Goal: Information Seeking & Learning: Learn about a topic

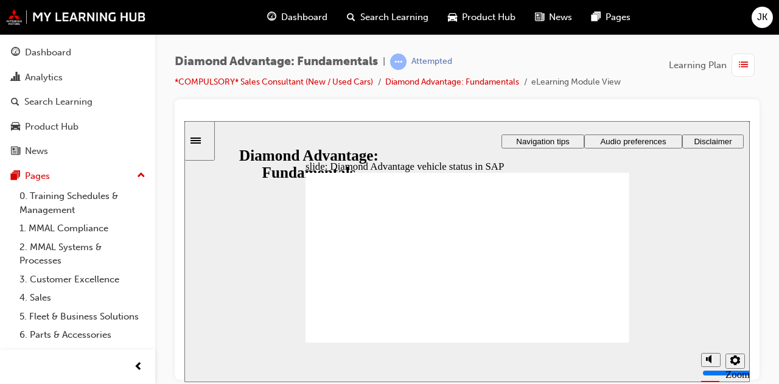
drag, startPoint x: 463, startPoint y: 203, endPoint x: 446, endPoint y: 203, distance: 17.0
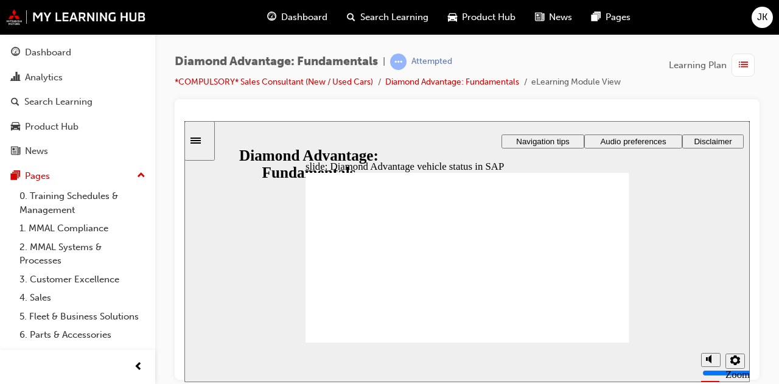
drag, startPoint x: 413, startPoint y: 203, endPoint x: 421, endPoint y: 203, distance: 8.5
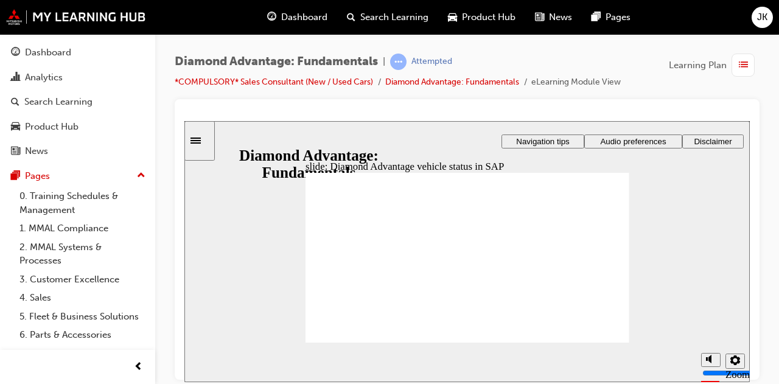
click at [777, 293] on div "Diamond Advantage: Fundamentals | Attempted *COMPULSORY* Sales Consultant (New …" at bounding box center [467, 194] width 624 height 320
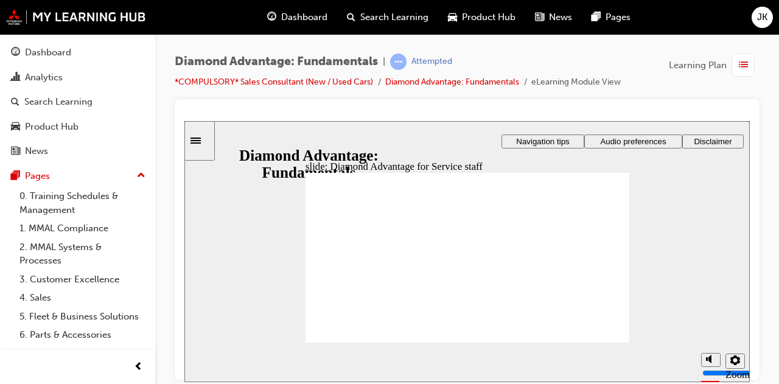
checkbox input "true"
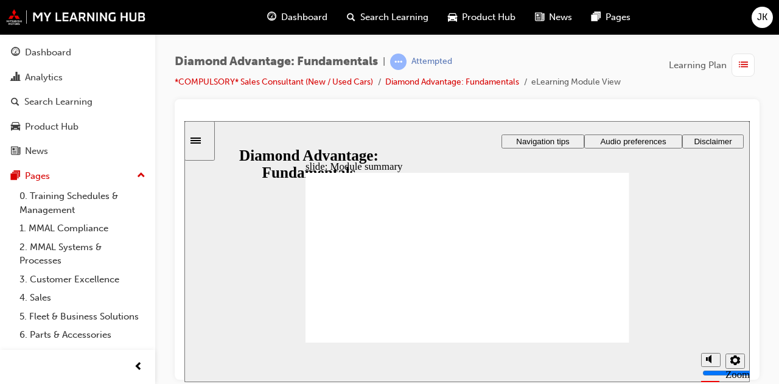
checkbox input "true"
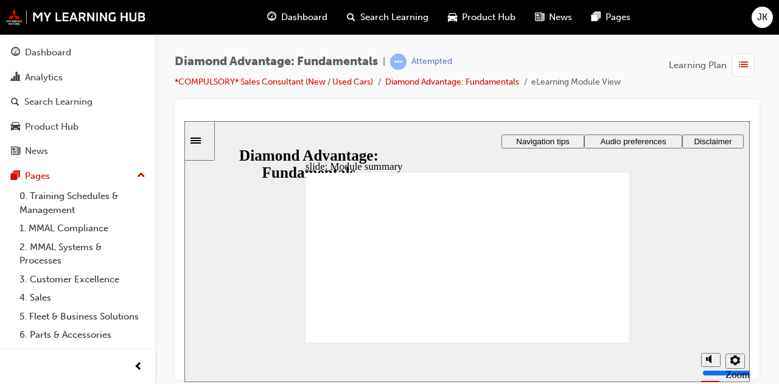
checkbox input "true"
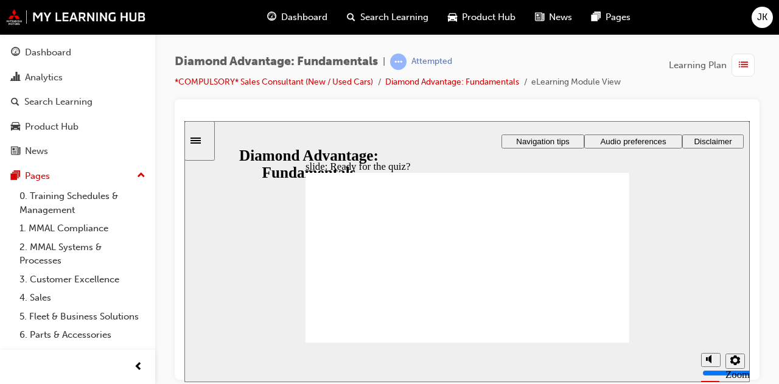
drag, startPoint x: 460, startPoint y: 306, endPoint x: 379, endPoint y: 284, distance: 83.9
drag, startPoint x: 385, startPoint y: 306, endPoint x: 471, endPoint y: 283, distance: 88.9
drag, startPoint x: 538, startPoint y: 309, endPoint x: 537, endPoint y: 278, distance: 30.5
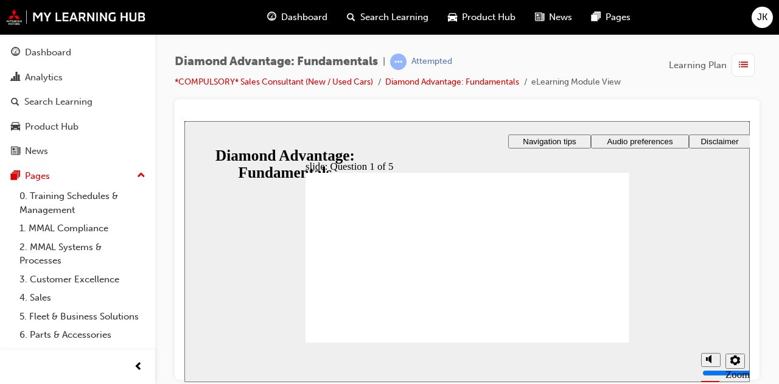
radio input "true"
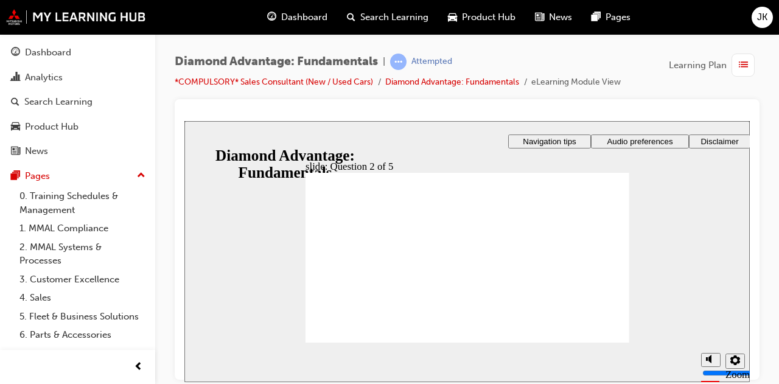
radio input "true"
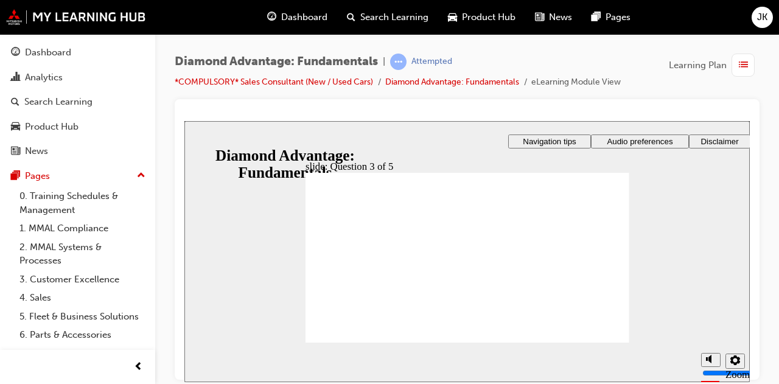
checkbox input "true"
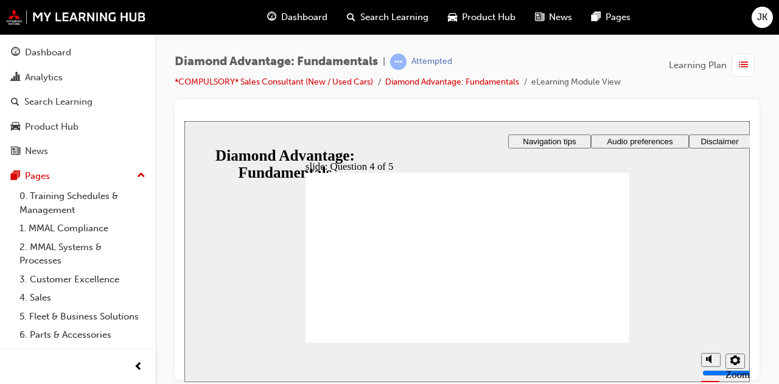
checkbox input "true"
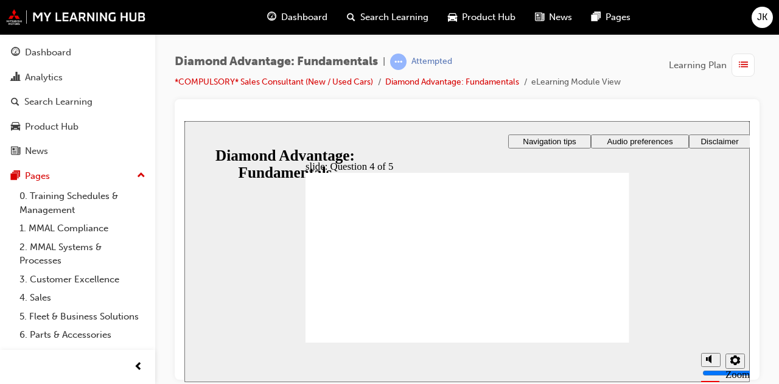
radio input "true"
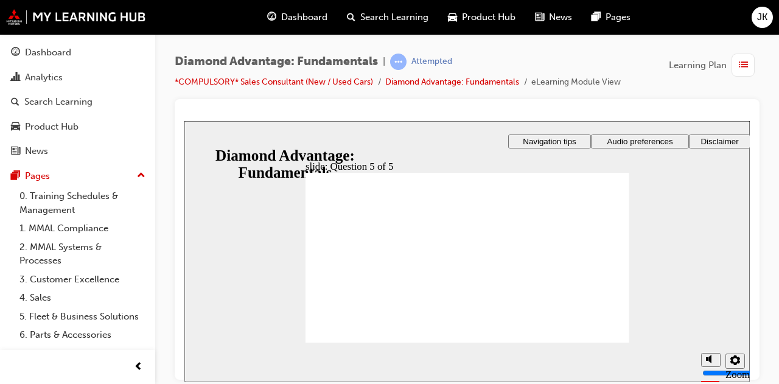
drag, startPoint x: 392, startPoint y: 304, endPoint x: 392, endPoint y: 280, distance: 24.4
drag, startPoint x: 381, startPoint y: 278, endPoint x: 473, endPoint y: 278, distance: 91.3
drag, startPoint x: 494, startPoint y: 305, endPoint x: 420, endPoint y: 281, distance: 78.2
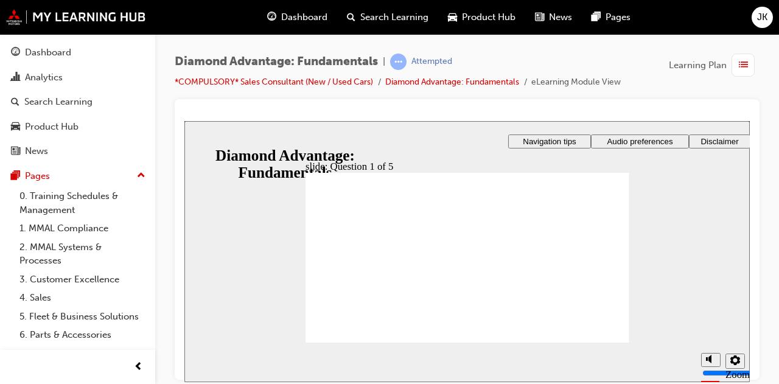
drag, startPoint x: 460, startPoint y: 279, endPoint x: 538, endPoint y: 280, distance: 77.9
drag, startPoint x: 544, startPoint y: 307, endPoint x: 464, endPoint y: 280, distance: 84.1
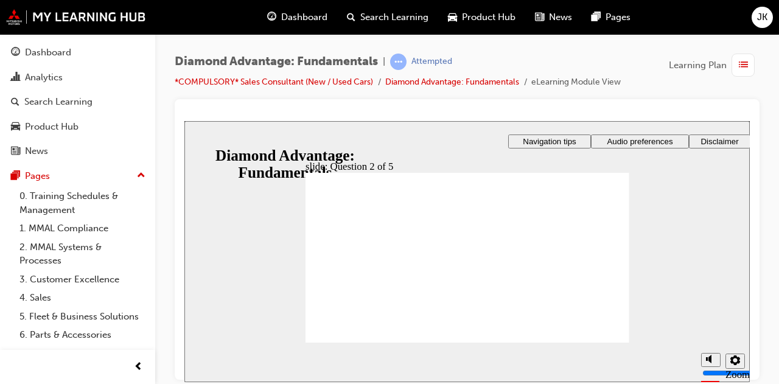
radio input "true"
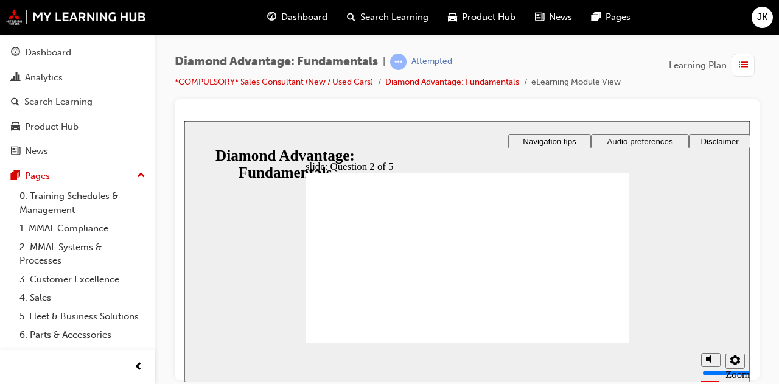
radio input "true"
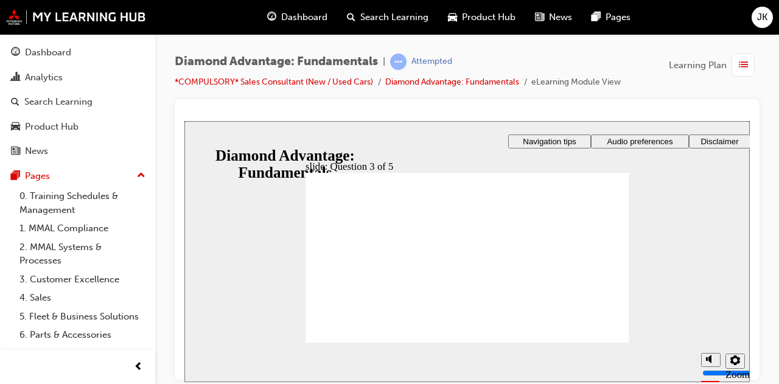
checkbox input "true"
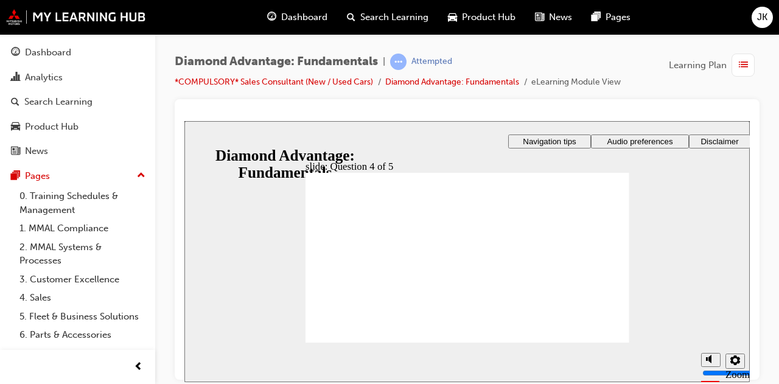
checkbox input "true"
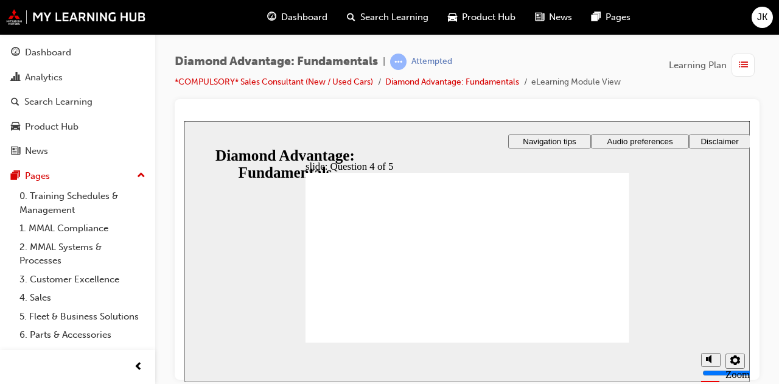
radio input "true"
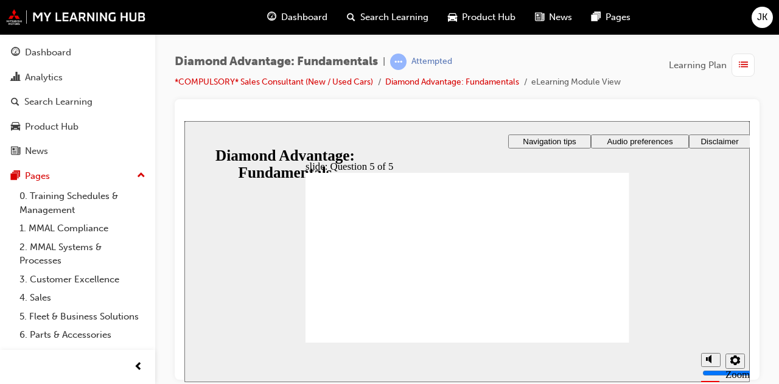
drag, startPoint x: 539, startPoint y: 304, endPoint x: 458, endPoint y: 279, distance: 85.5
drag, startPoint x: 464, startPoint y: 305, endPoint x: 370, endPoint y: 278, distance: 98.3
drag, startPoint x: 408, startPoint y: 302, endPoint x: 542, endPoint y: 276, distance: 136.4
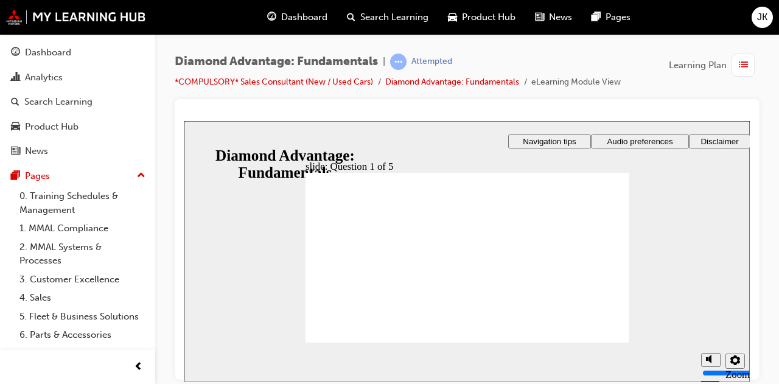
radio input "true"
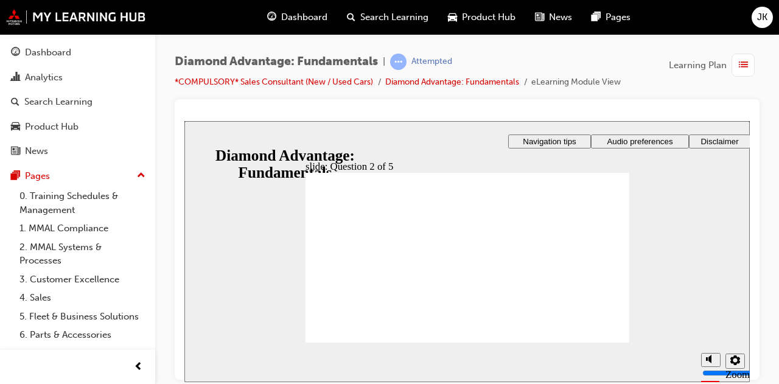
radio input "true"
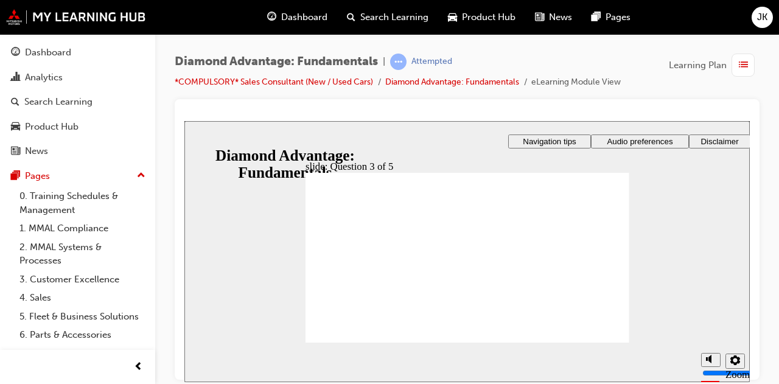
radio input "true"
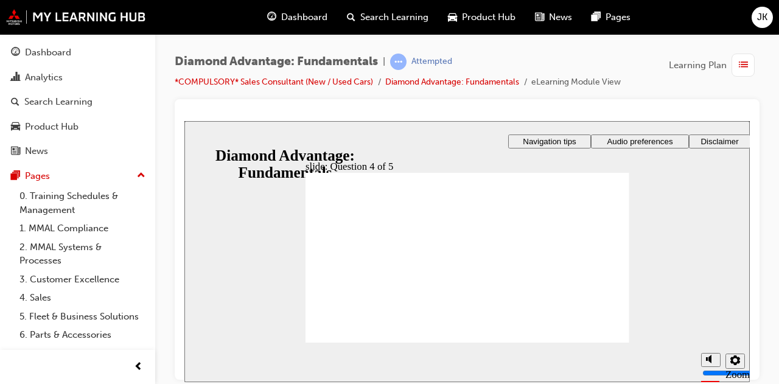
drag, startPoint x: 365, startPoint y: 238, endPoint x: 360, endPoint y: 245, distance: 8.7
checkbox input "true"
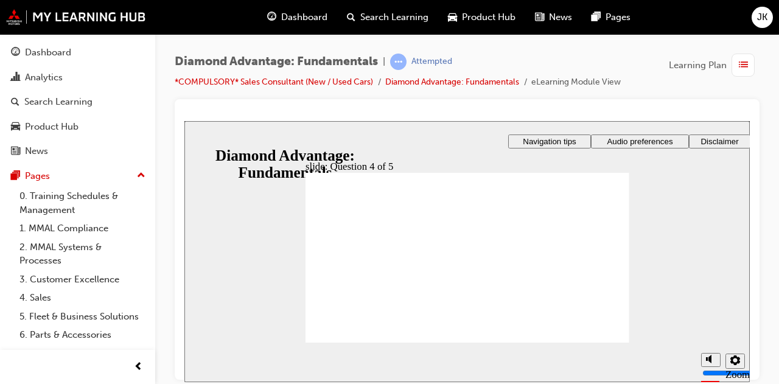
checkbox input "true"
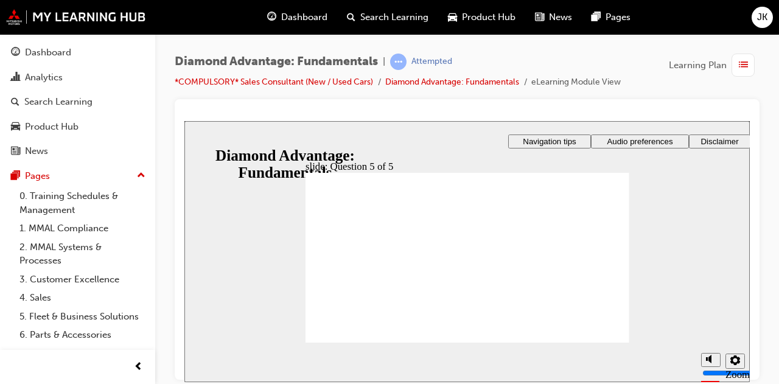
radio input "true"
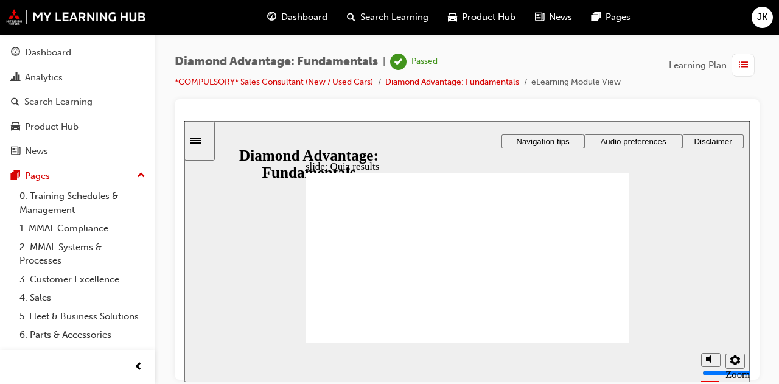
click at [58, 20] on img at bounding box center [76, 17] width 140 height 16
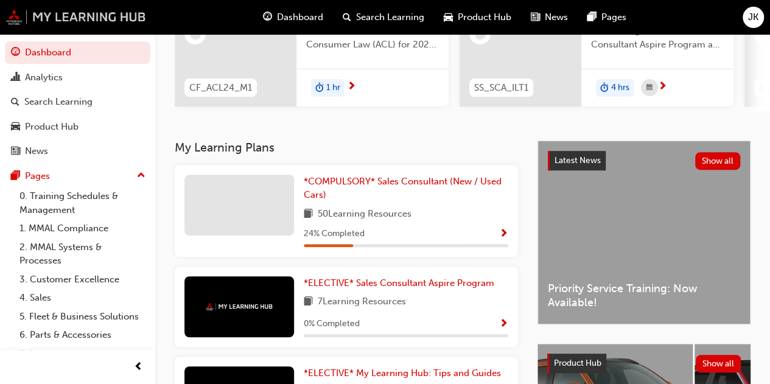
scroll to position [244, 0]
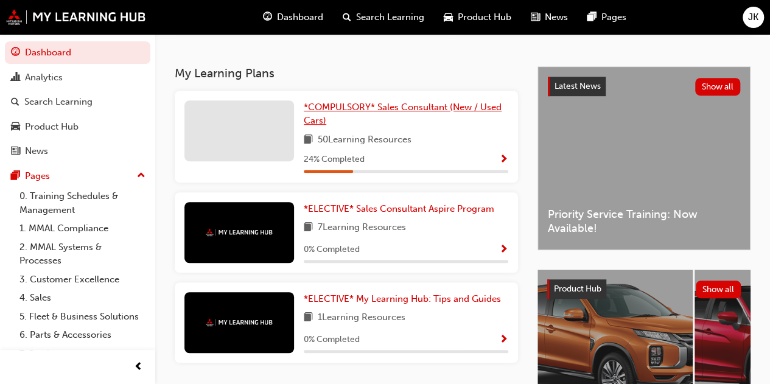
click at [412, 116] on link "*COMPULSORY* Sales Consultant (New / Used Cars)" at bounding box center [406, 113] width 205 height 27
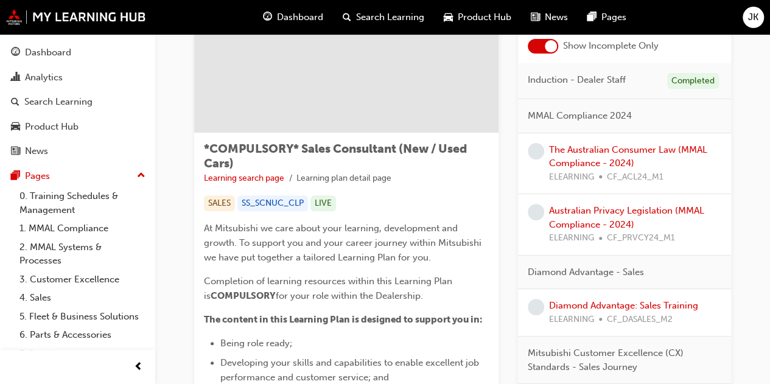
scroll to position [183, 0]
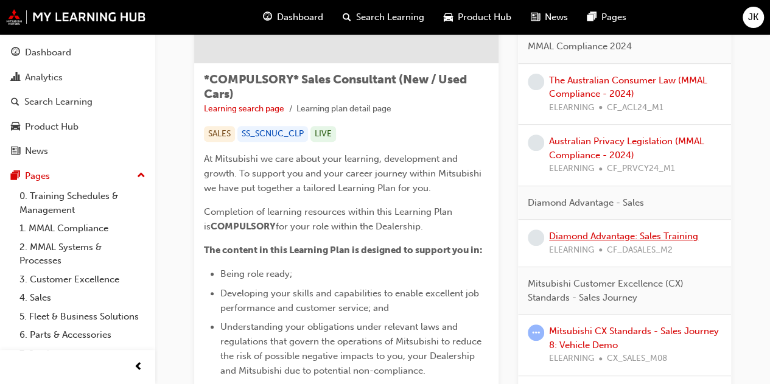
click at [628, 237] on link "Diamond Advantage: Sales Training" at bounding box center [623, 236] width 149 height 11
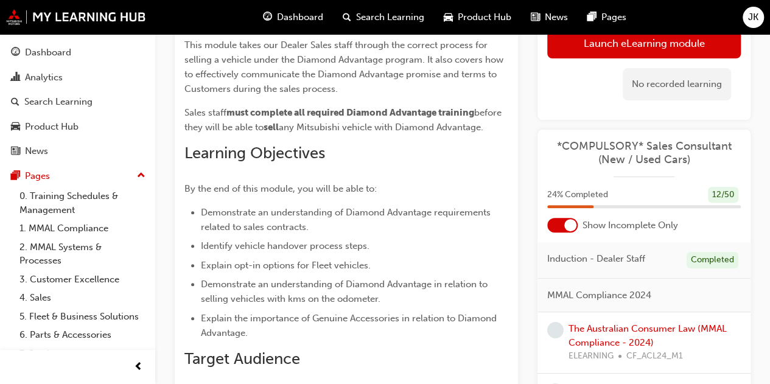
scroll to position [61, 0]
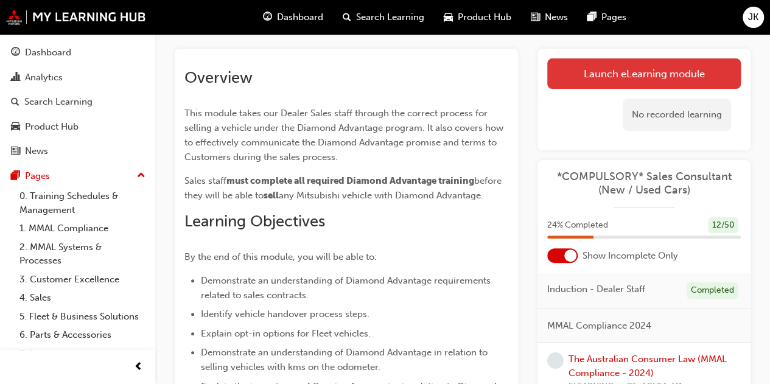
click at [600, 74] on link "Launch eLearning module" at bounding box center [644, 73] width 194 height 30
